Goal: Information Seeking & Learning: Learn about a topic

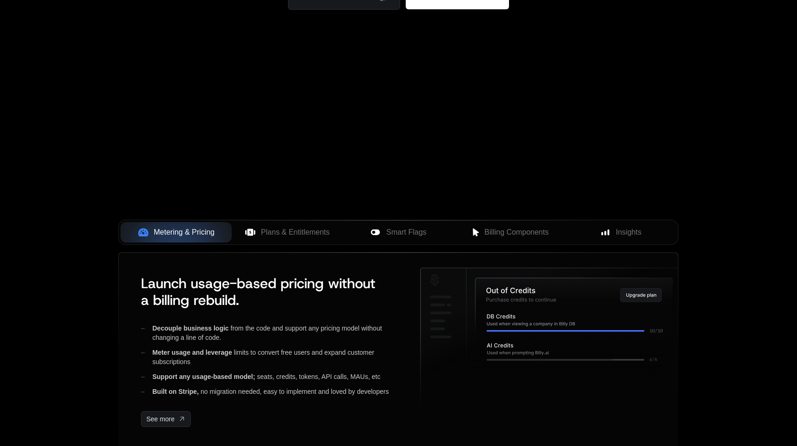
scroll to position [197, 0]
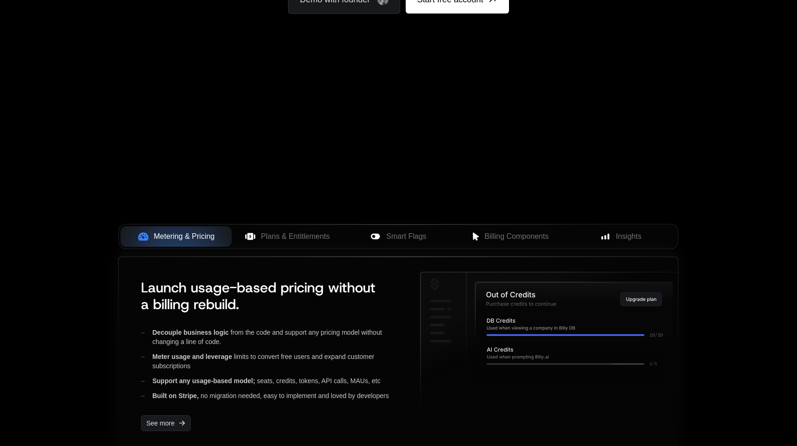
click at [293, 258] on div "Launch usage-based pricing without a billing rebuild. Decouple business logic f…" at bounding box center [398, 355] width 559 height 196
click at [300, 240] on span "Plans & Entitlements" at bounding box center [295, 236] width 69 height 11
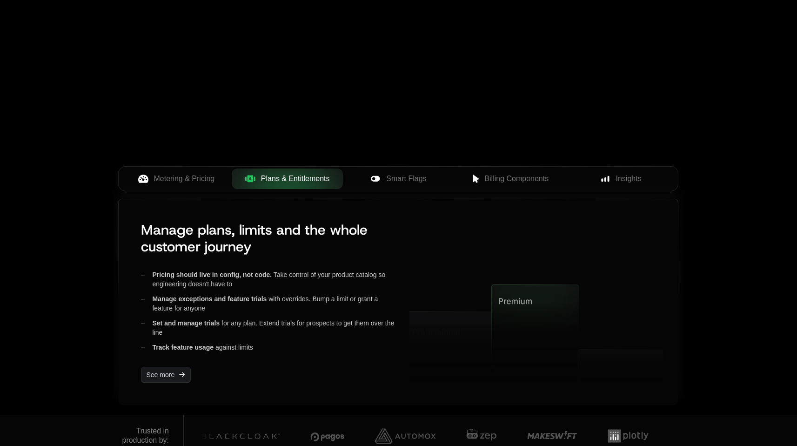
scroll to position [346, 0]
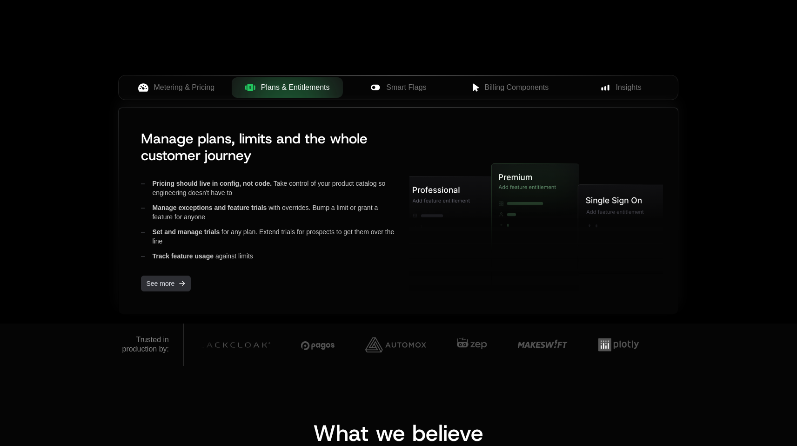
click at [179, 280] on icon "[object Object]" at bounding box center [182, 283] width 11 height 11
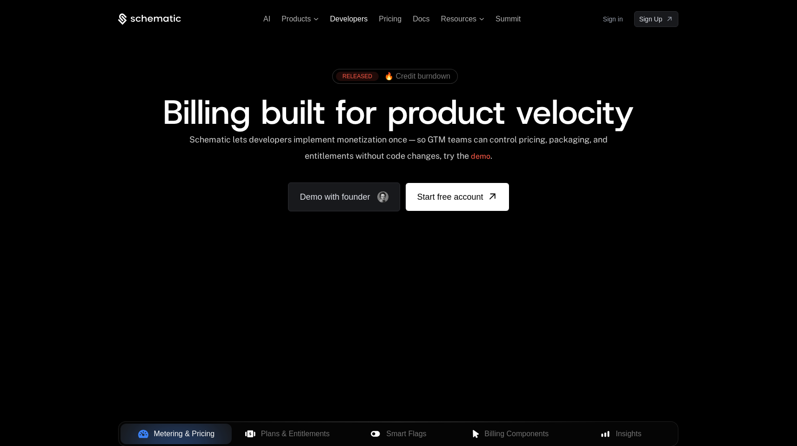
click at [345, 21] on span "Developers" at bounding box center [349, 19] width 38 height 8
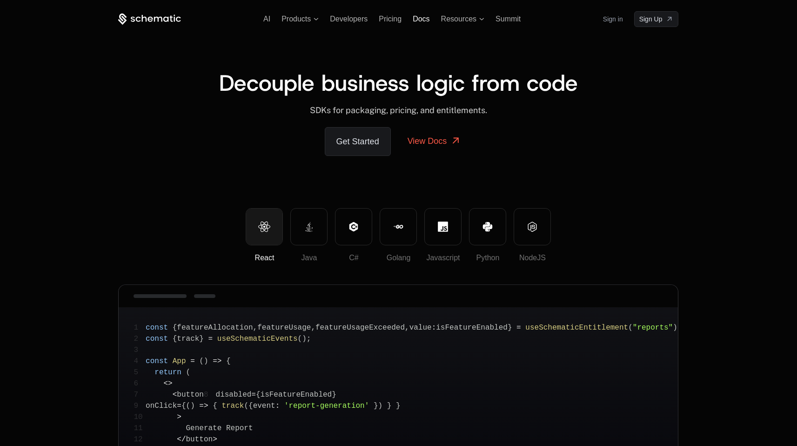
click at [426, 18] on span "Docs" at bounding box center [421, 19] width 17 height 8
click at [418, 17] on span "Docs" at bounding box center [421, 19] width 17 height 8
